Goal: Task Accomplishment & Management: Manage account settings

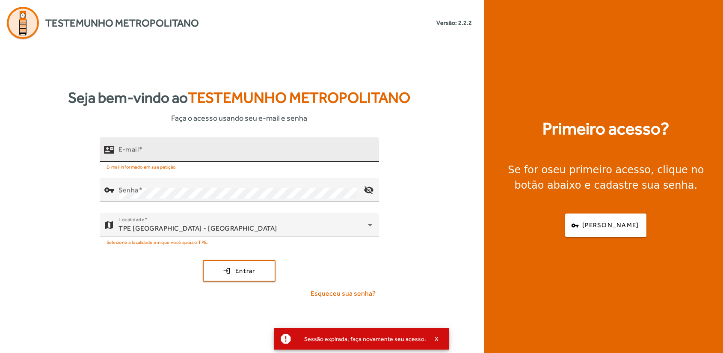
click at [161, 155] on input "E-mail" at bounding box center [245, 153] width 254 height 10
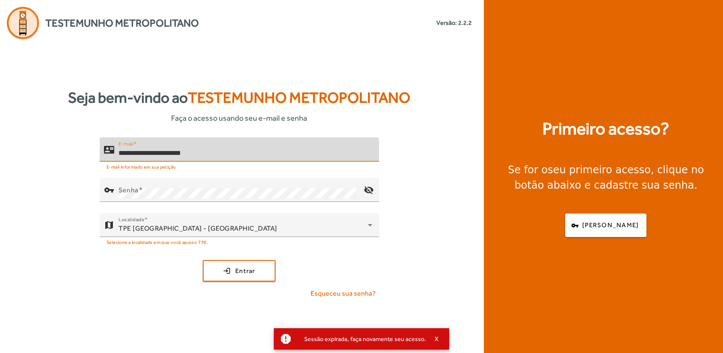
type input "**********"
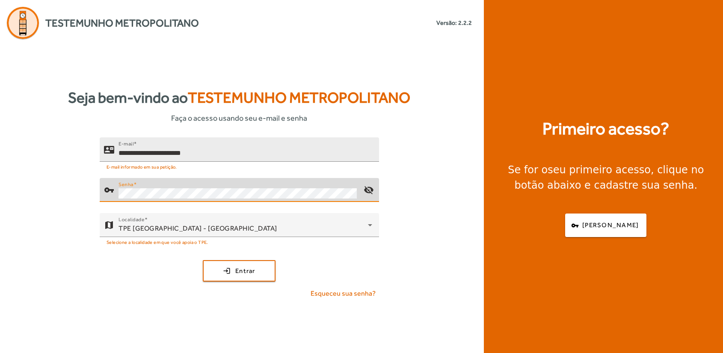
click at [203, 260] on button "login Entrar" at bounding box center [239, 270] width 73 height 21
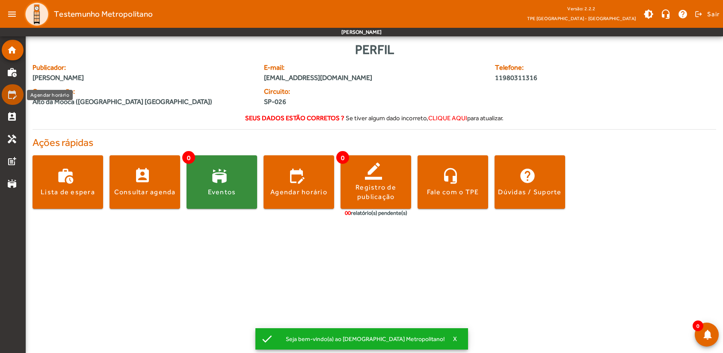
click at [13, 99] on mat-icon "edit_calendar" at bounding box center [12, 94] width 10 height 10
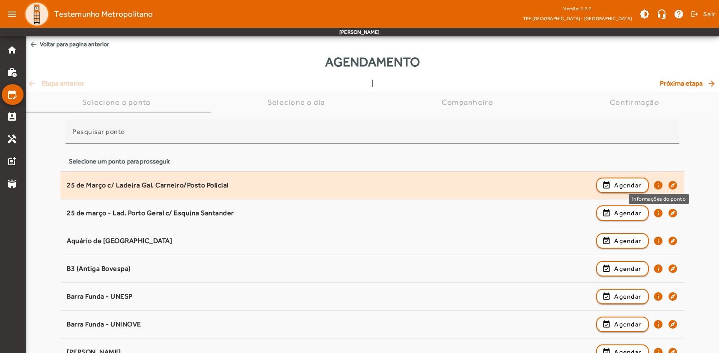
click at [658, 183] on mat-icon "info" at bounding box center [658, 185] width 10 height 10
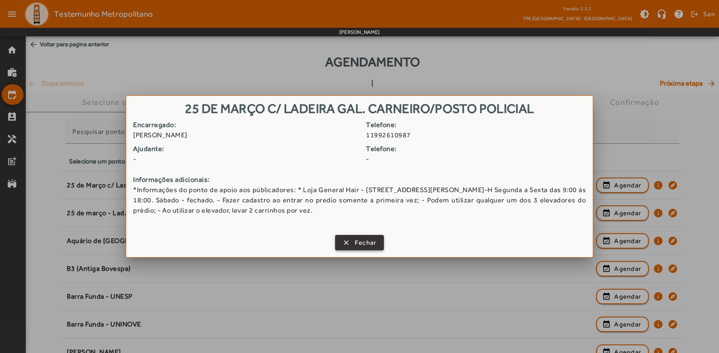
click at [362, 242] on span "Fechar" at bounding box center [366, 243] width 22 height 10
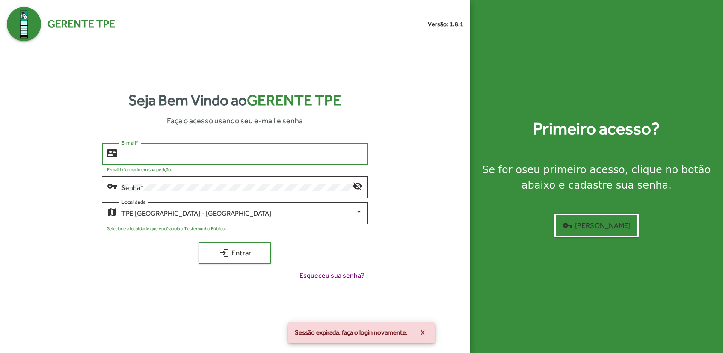
click at [180, 153] on input "E-mail *" at bounding box center [241, 155] width 241 height 8
type input "**********"
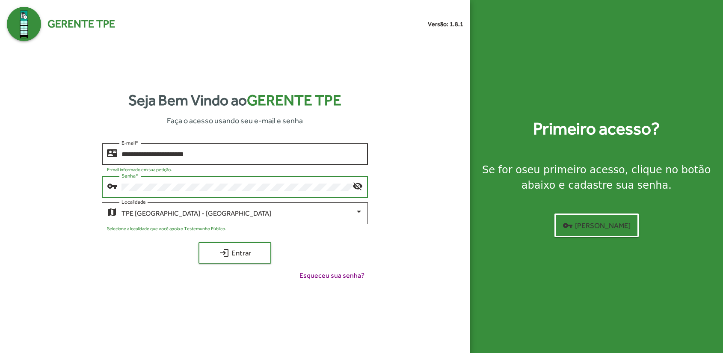
click at [198, 242] on button "login Entrar" at bounding box center [234, 252] width 73 height 21
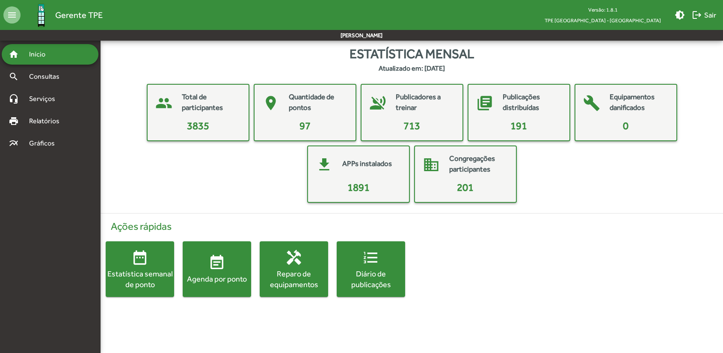
click at [560, 279] on div "Ações rápidas date_range Estatística semanal de ponto event_note Agenda por pon…" at bounding box center [411, 258] width 633 height 90
click at [49, 141] on span "Gráficos" at bounding box center [45, 143] width 42 height 10
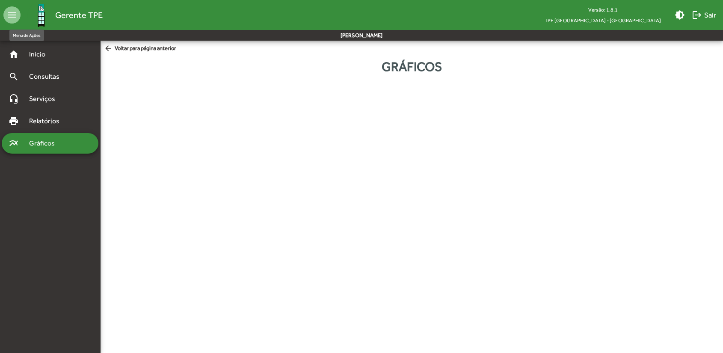
click at [12, 13] on mat-icon "menu" at bounding box center [11, 14] width 17 height 17
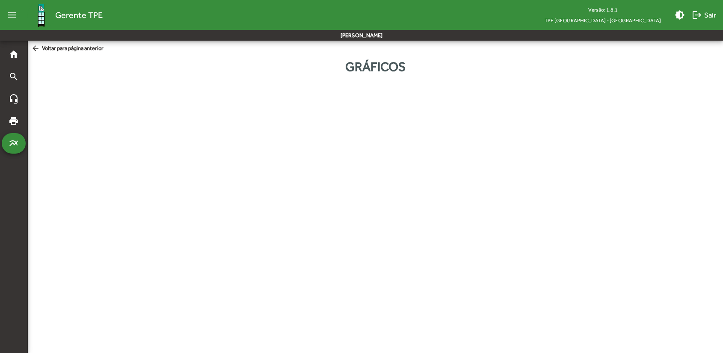
click at [12, 13] on mat-icon "menu" at bounding box center [11, 14] width 17 height 17
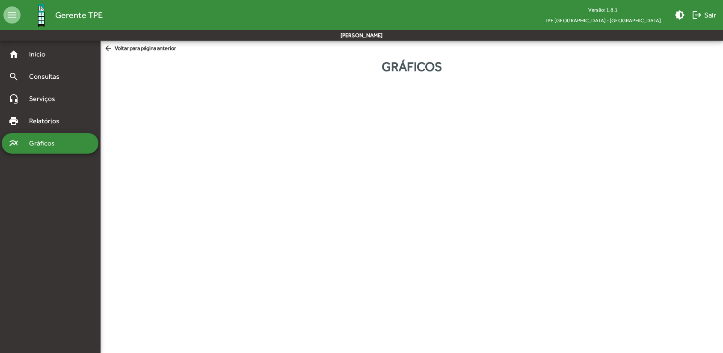
click at [45, 189] on mat-nav-list "home Início search Consultas headset_mic Serviços print Relatórios multiline_ch…" at bounding box center [50, 189] width 100 height 297
